Goal: Ask a question

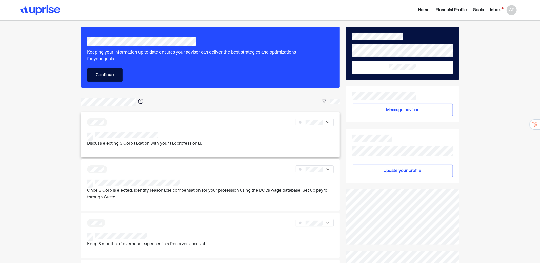
click at [187, 139] on div at bounding box center [144, 136] width 115 height 8
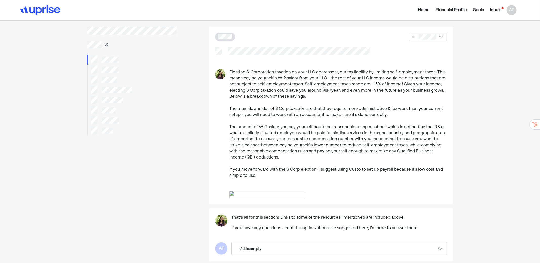
click at [49, 10] on img at bounding box center [40, 10] width 40 height 10
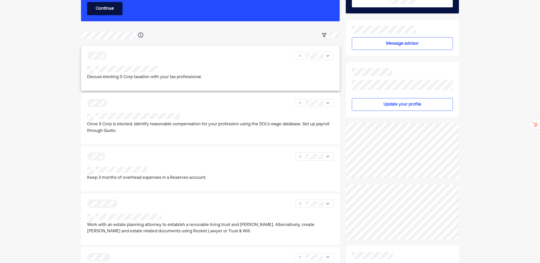
scroll to position [69, 0]
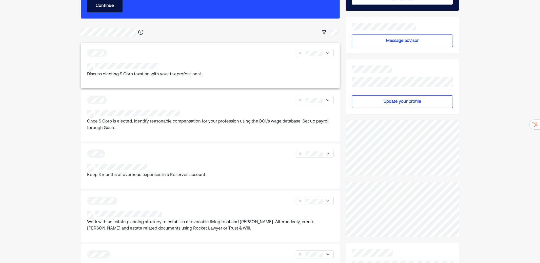
click at [208, 73] on div "Discuss electing S Corp taxation with your tax professional." at bounding box center [210, 70] width 247 height 15
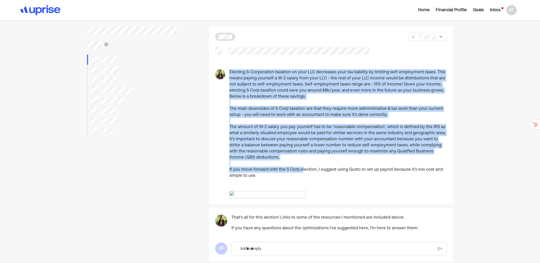
drag, startPoint x: 281, startPoint y: 63, endPoint x: 301, endPoint y: 169, distance: 108.5
click at [301, 169] on div "Electing S-Corporation taxation on your LLC decreases your tax liability by lim…" at bounding box center [331, 115] width 244 height 177
click at [271, 198] on img at bounding box center [267, 195] width 76 height 8
click at [309, 147] on div "Electing S-Corporation taxation on your LLC decreases your tax liability by lim…" at bounding box center [337, 123] width 217 height 109
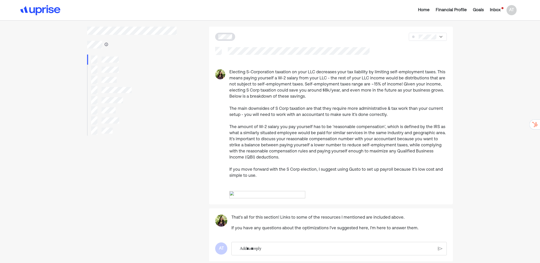
click at [494, 10] on div "Inbox" at bounding box center [495, 10] width 11 height 6
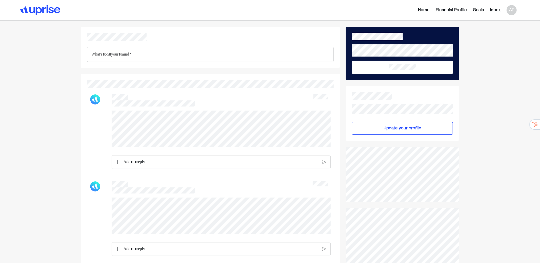
click at [50, 9] on img at bounding box center [40, 10] width 40 height 10
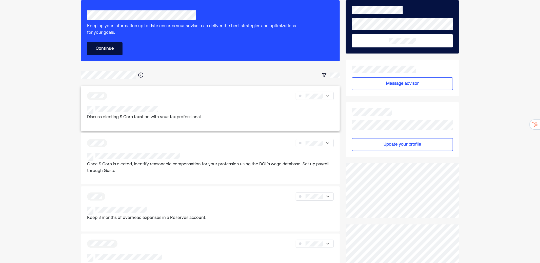
scroll to position [27, 0]
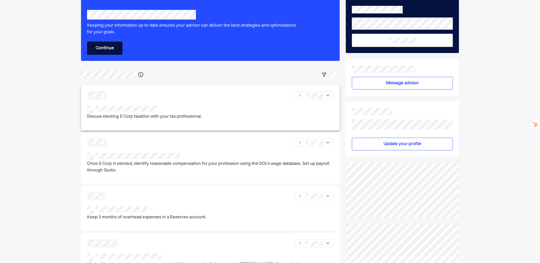
click at [203, 100] on div "Discuss electing S Corp taxation with your tax professional." at bounding box center [210, 107] width 259 height 45
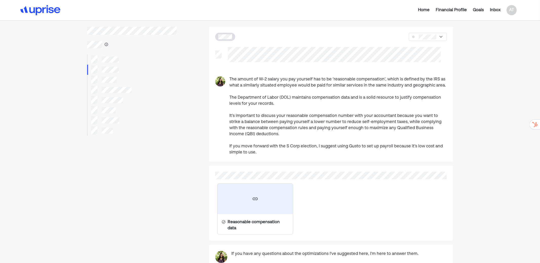
click at [49, 7] on img at bounding box center [40, 10] width 40 height 10
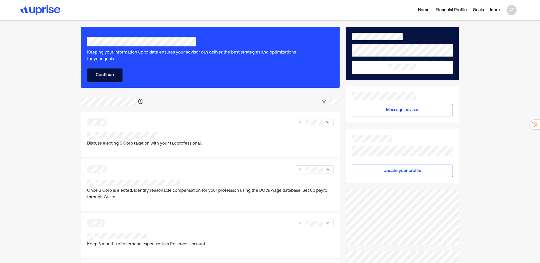
click at [402, 108] on button "Message advisor" at bounding box center [402, 110] width 101 height 13
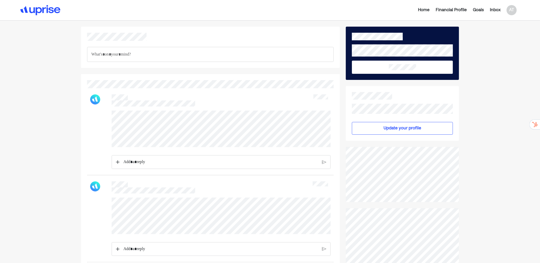
click at [45, 9] on img at bounding box center [40, 10] width 40 height 10
